Goal: Complete application form

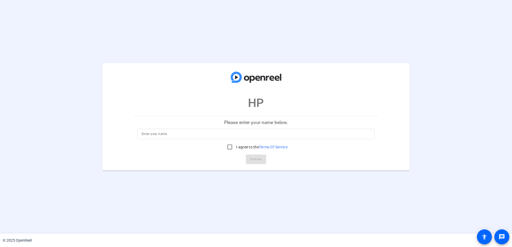
click at [162, 133] on input at bounding box center [256, 134] width 229 height 6
type input "Parthiban K"
click at [230, 147] on input "I agree to the Terms Of Service" at bounding box center [229, 147] width 11 height 11
checkbox input "true"
click at [250, 160] on span "Continue" at bounding box center [256, 160] width 12 height 8
